Goal: Information Seeking & Learning: Learn about a topic

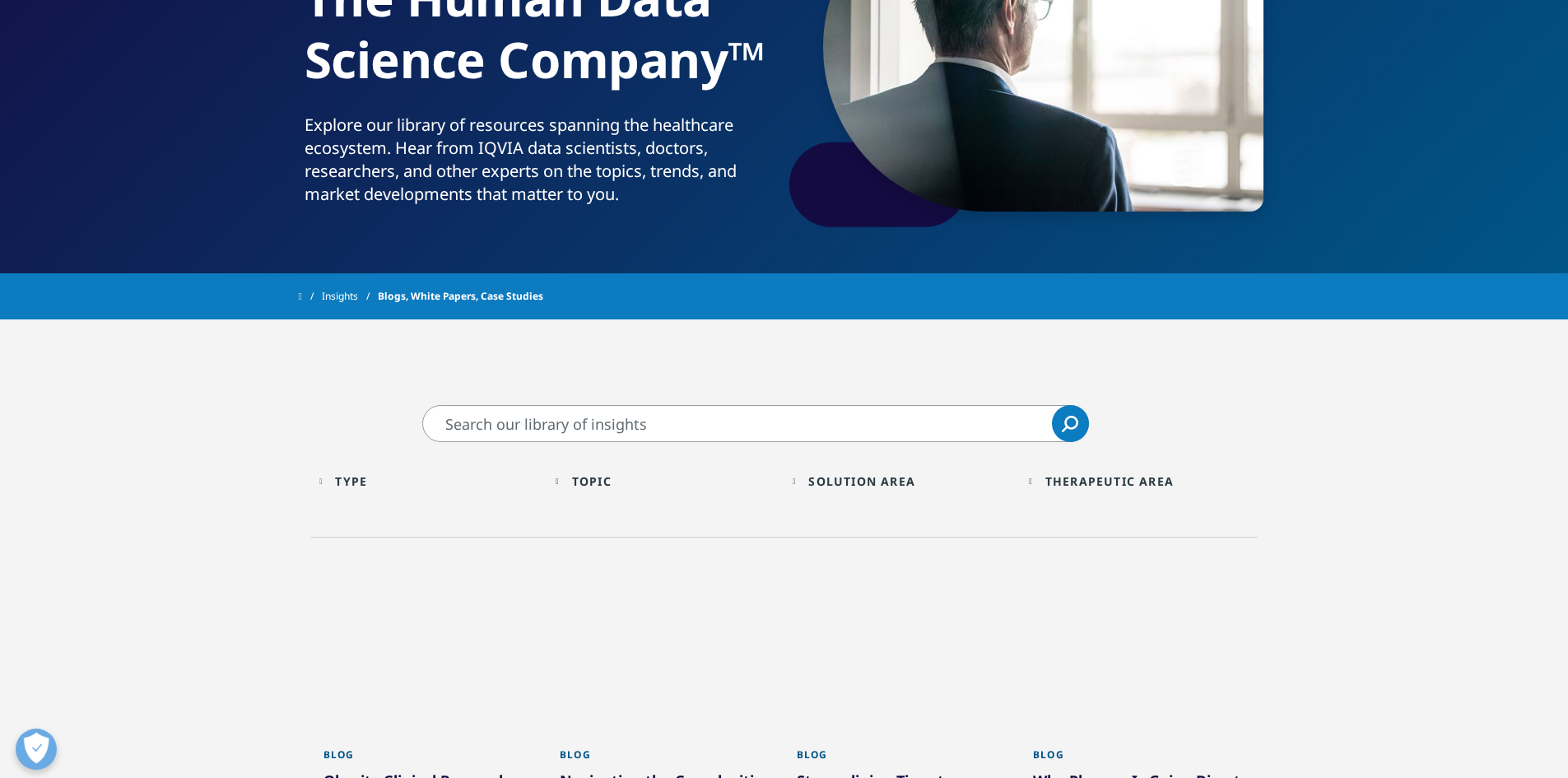
scroll to position [164, 0]
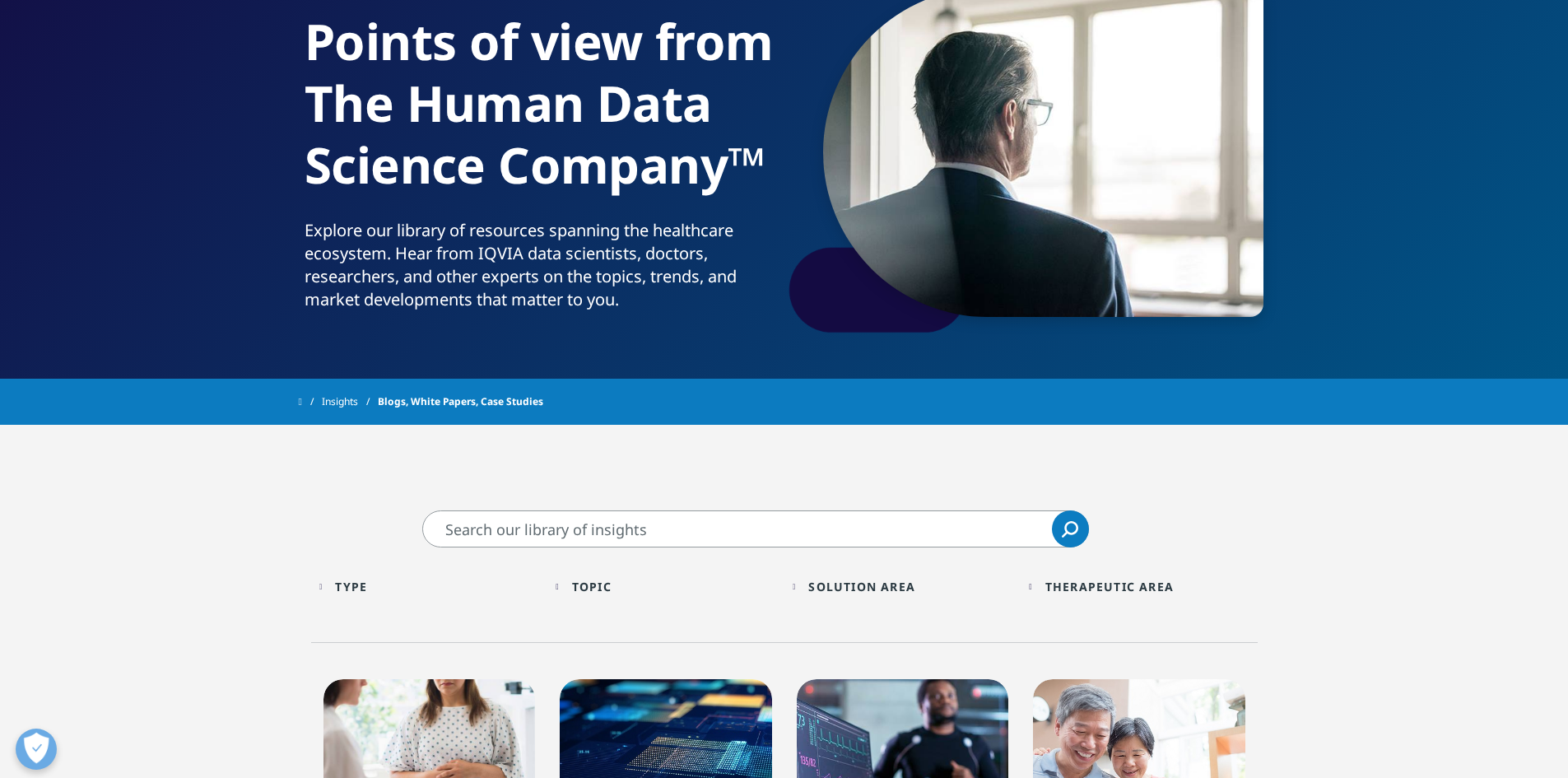
click at [600, 581] on div "Topic" at bounding box center [591, 587] width 40 height 16
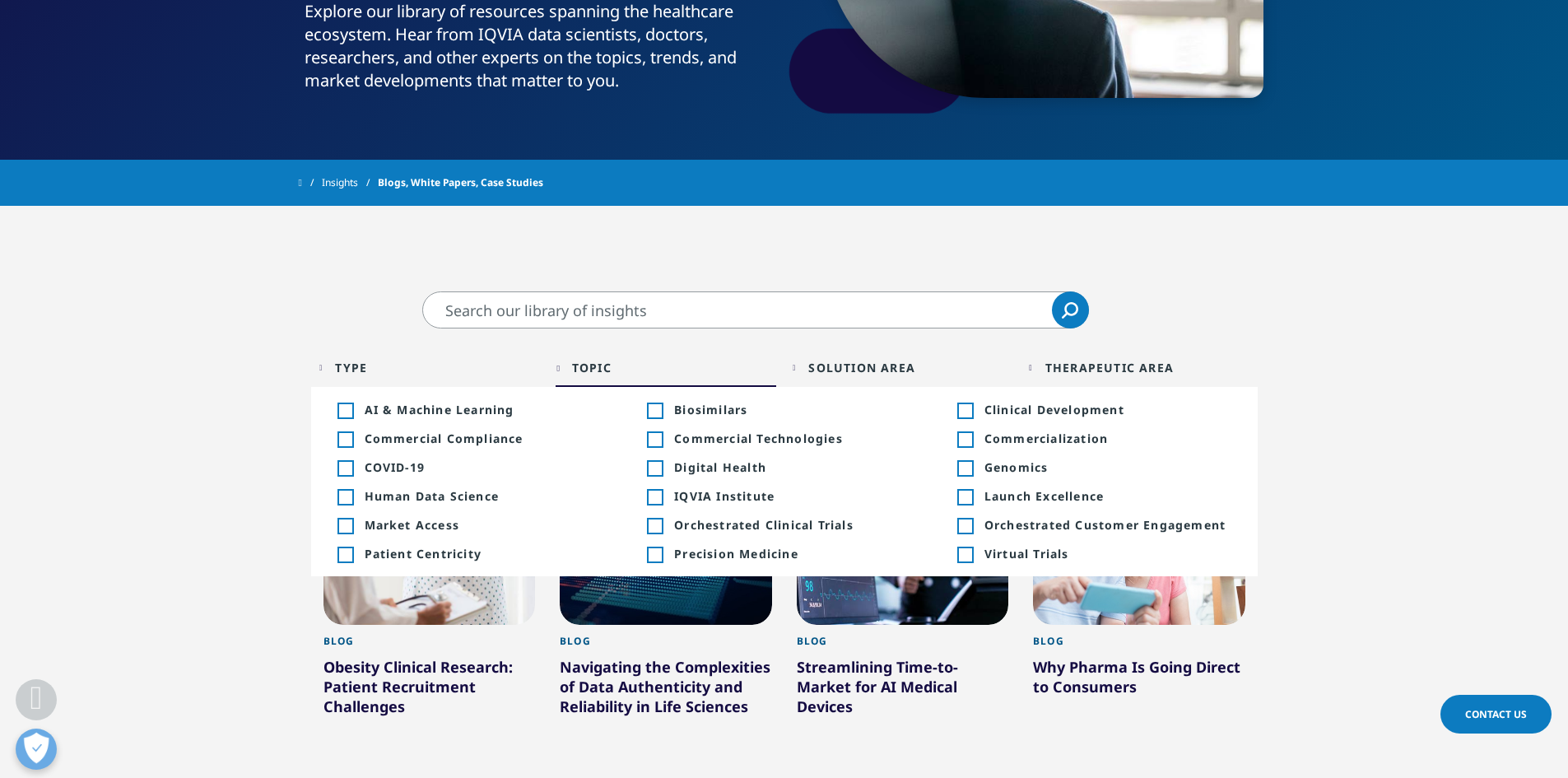
scroll to position [411, 0]
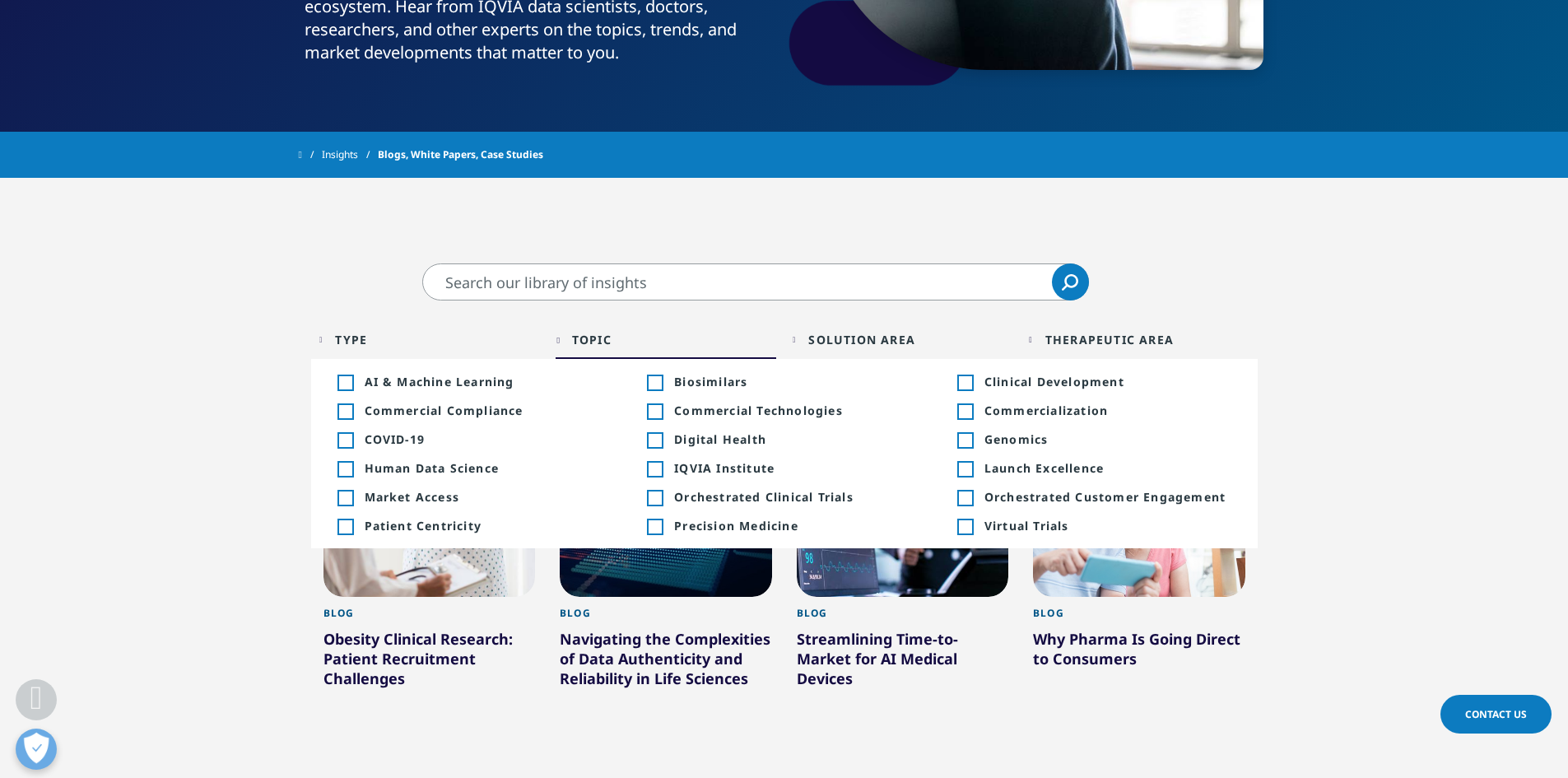
click at [848, 341] on div "Solution Area" at bounding box center [861, 340] width 107 height 16
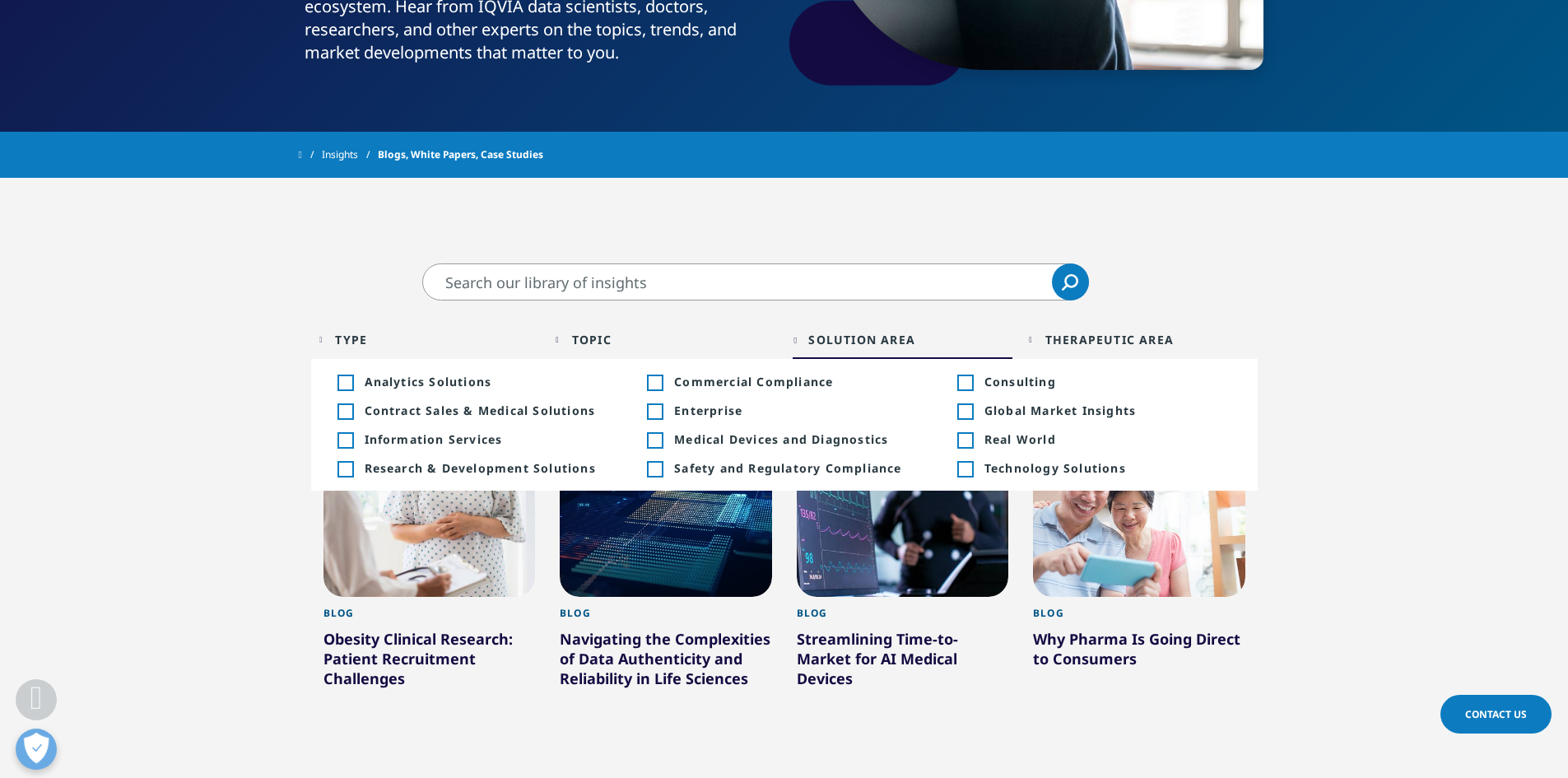
click at [340, 439] on div "Toggle" at bounding box center [344, 440] width 15 height 15
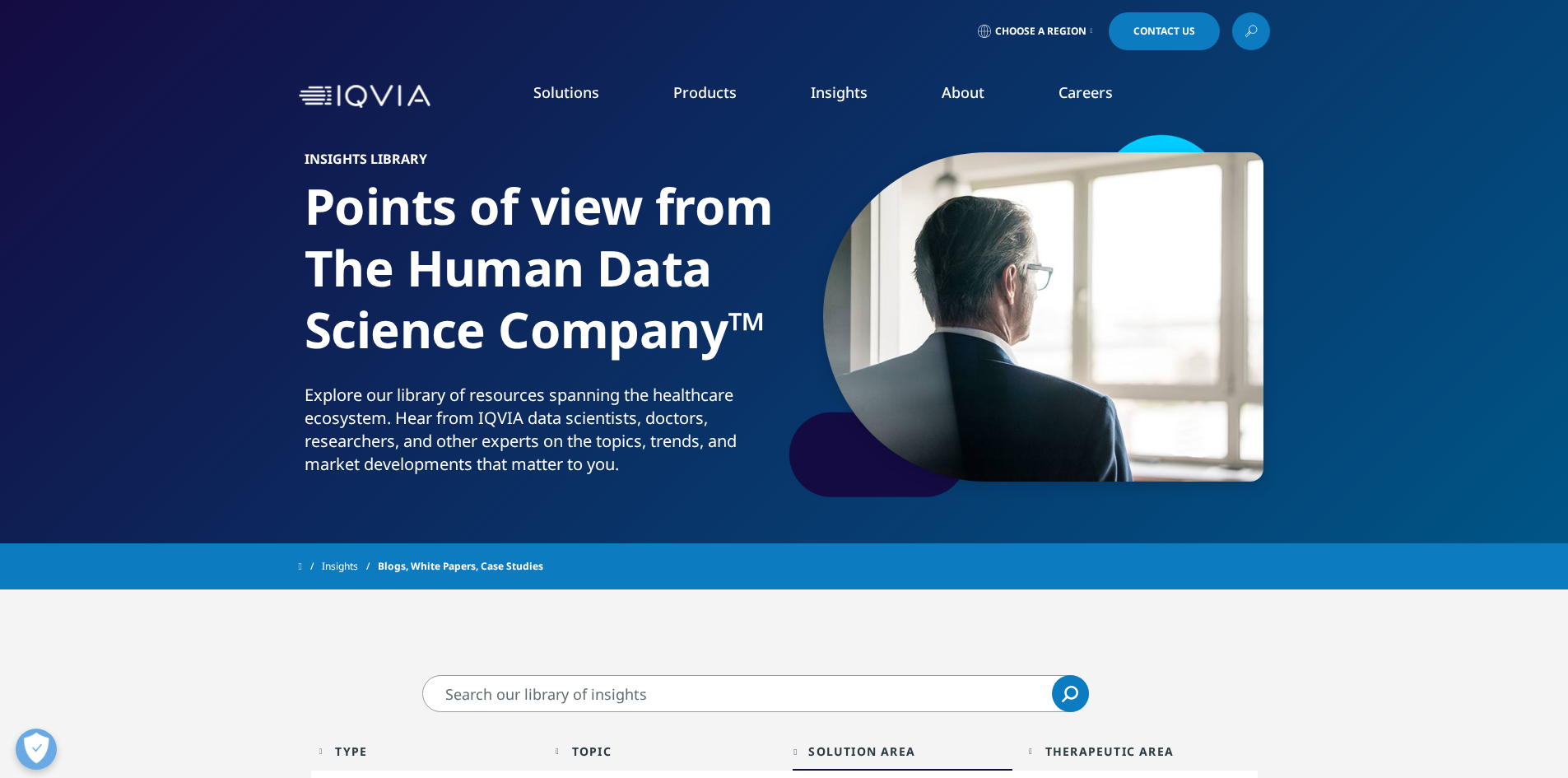
click at [1084, 102] on li "Careers IQVIA Careers Overview Our Company Culture Benefits Life at IQVIA Blog …" at bounding box center [1085, 109] width 128 height 53
click at [489, 232] on link "Technology & Analytics" at bounding box center [593, 237] width 330 height 18
